Goal: Find specific fact: Find specific page/section

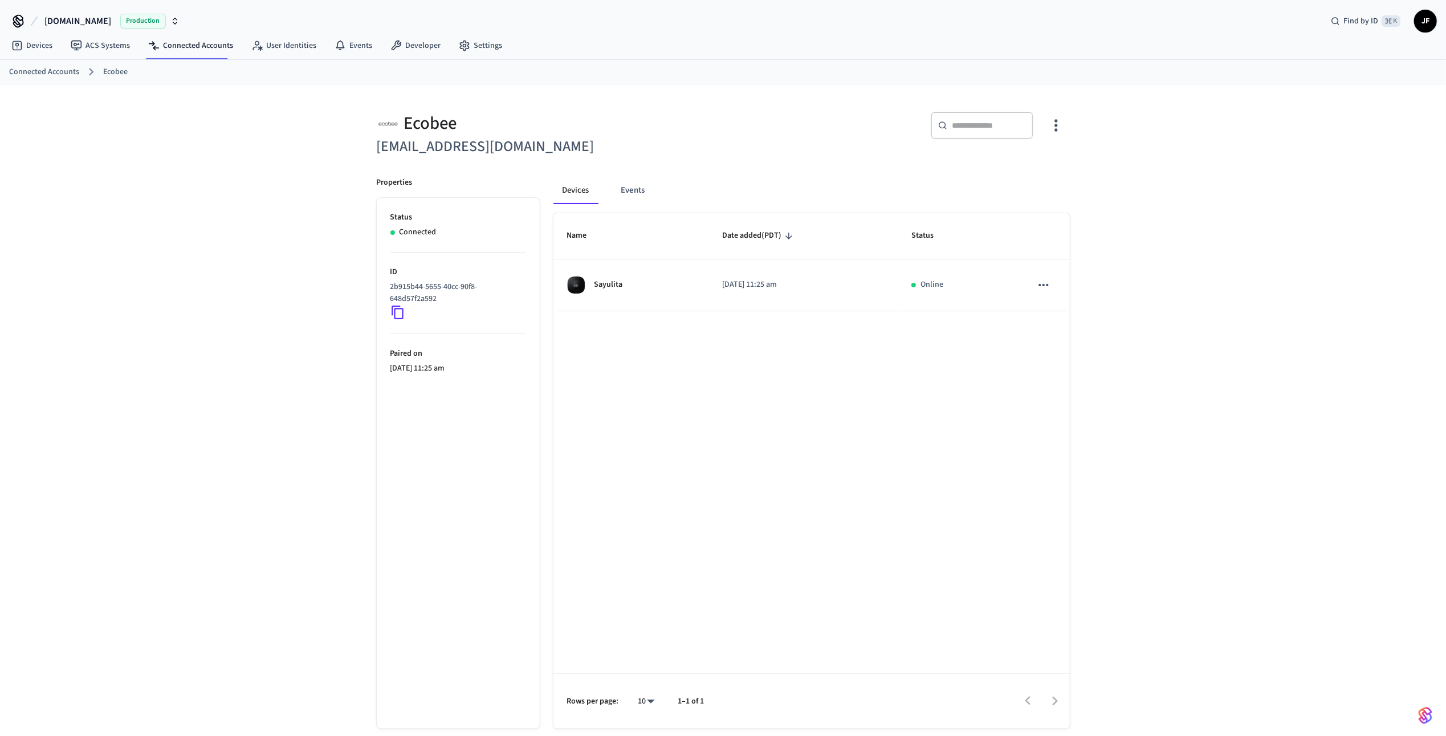
click at [140, 293] on div "Ecobee [EMAIL_ADDRESS][DOMAIN_NAME] ​ ​ Properties Status Connected ID 2b915b44…" at bounding box center [723, 419] width 1446 height 670
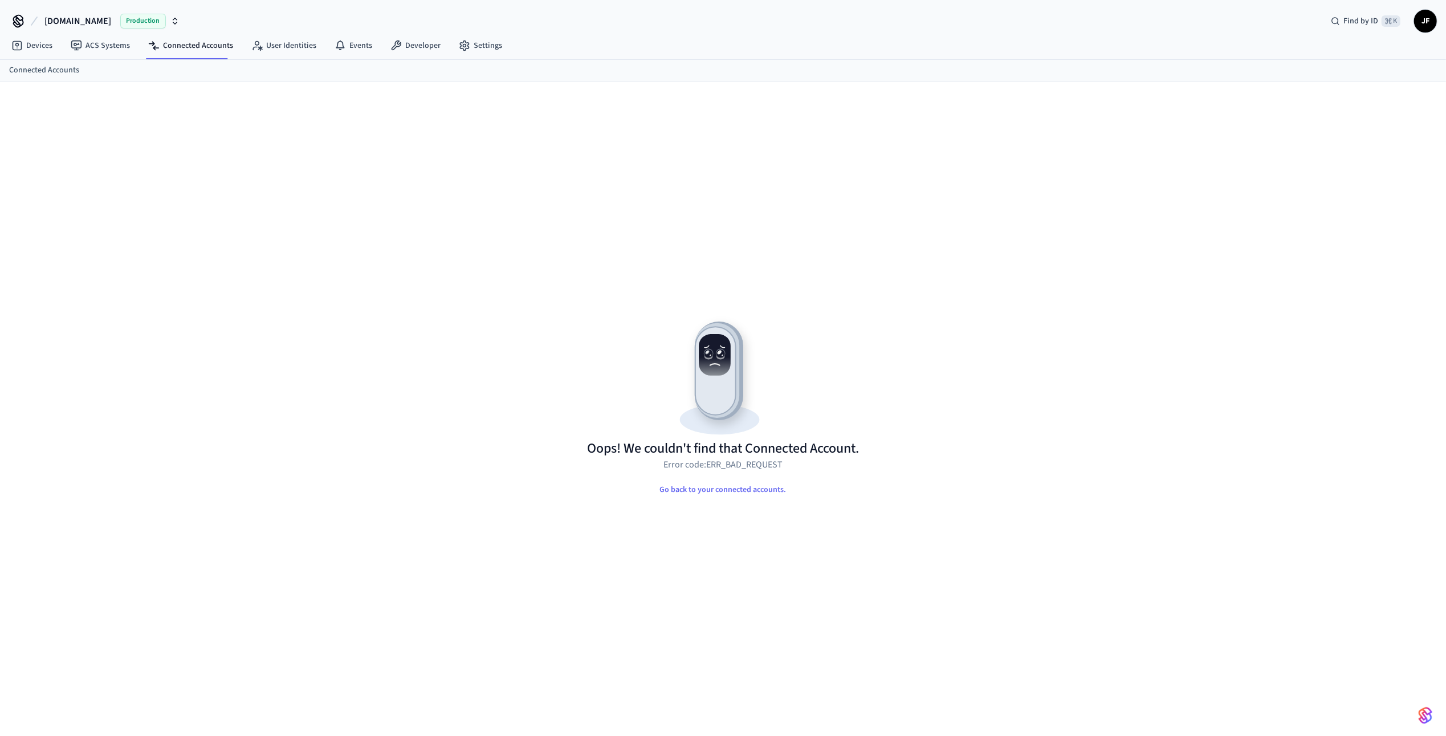
click at [696, 87] on div "Oops! We couldn't find that Connected Account. Error code: ERR_BAD_REQUEST Go b…" at bounding box center [724, 409] width 730 height 654
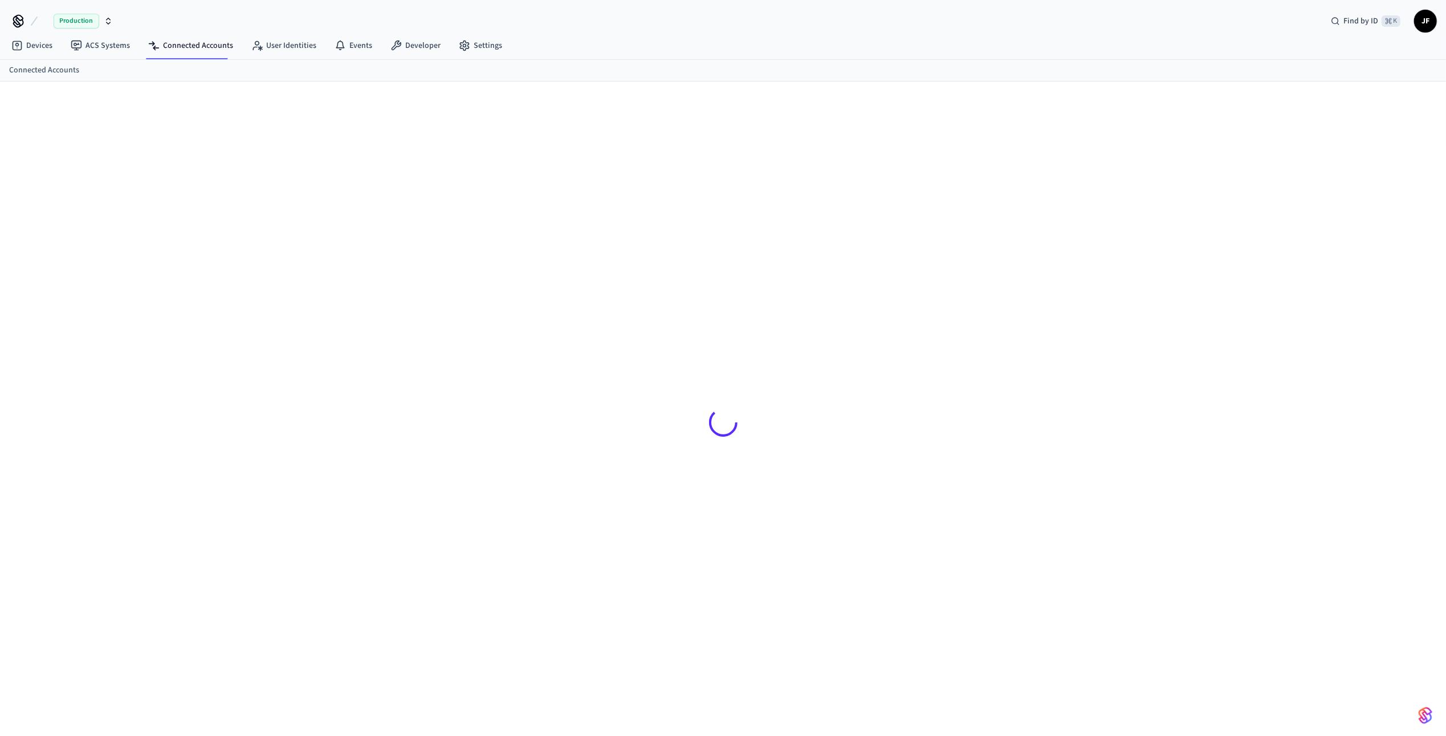
click at [696, 87] on div at bounding box center [724, 409] width 730 height 654
click at [521, 125] on div at bounding box center [723, 422] width 711 height 626
click at [426, 139] on div at bounding box center [723, 422] width 711 height 626
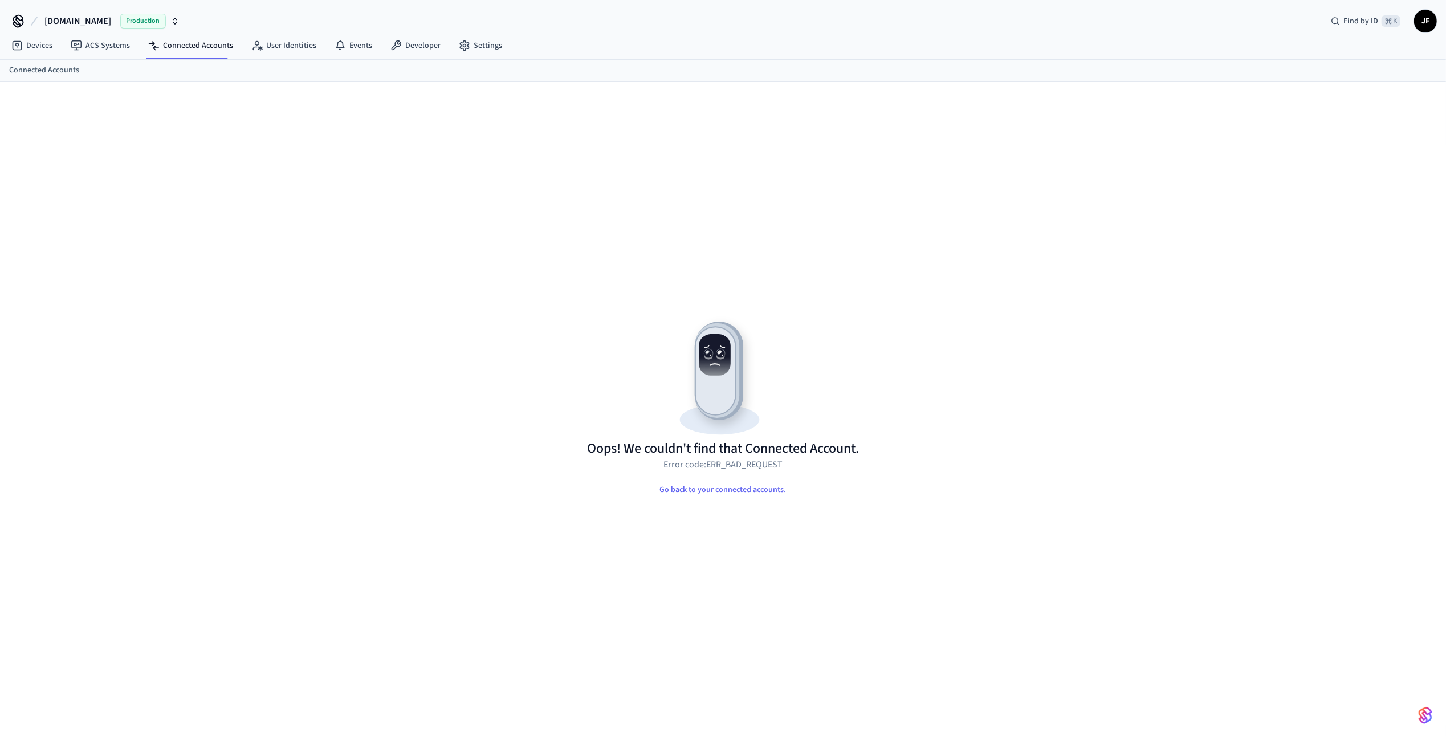
click at [62, 70] on link "Connected Accounts" at bounding box center [44, 70] width 70 height 12
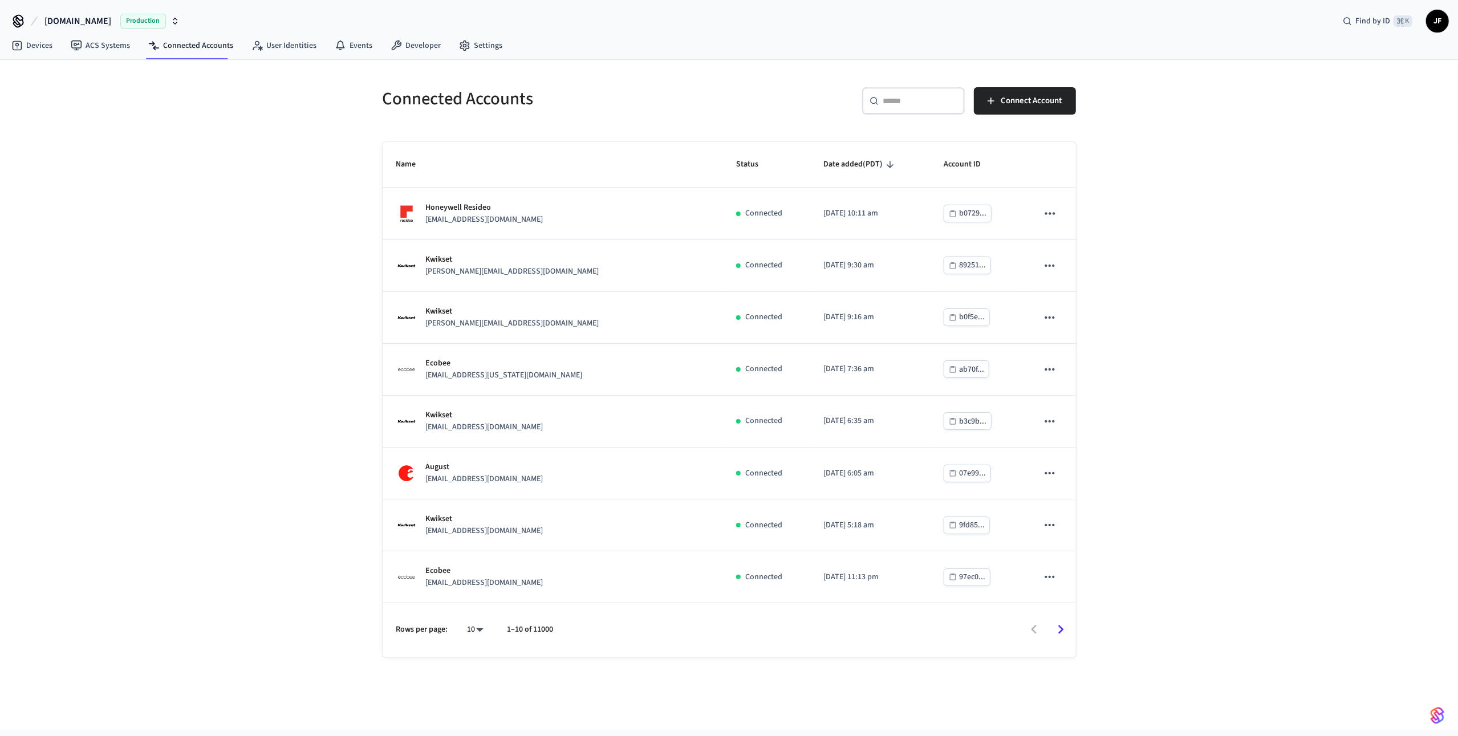
click at [872, 96] on icon at bounding box center [873, 100] width 9 height 9
click at [935, 105] on input "text" at bounding box center [920, 100] width 74 height 11
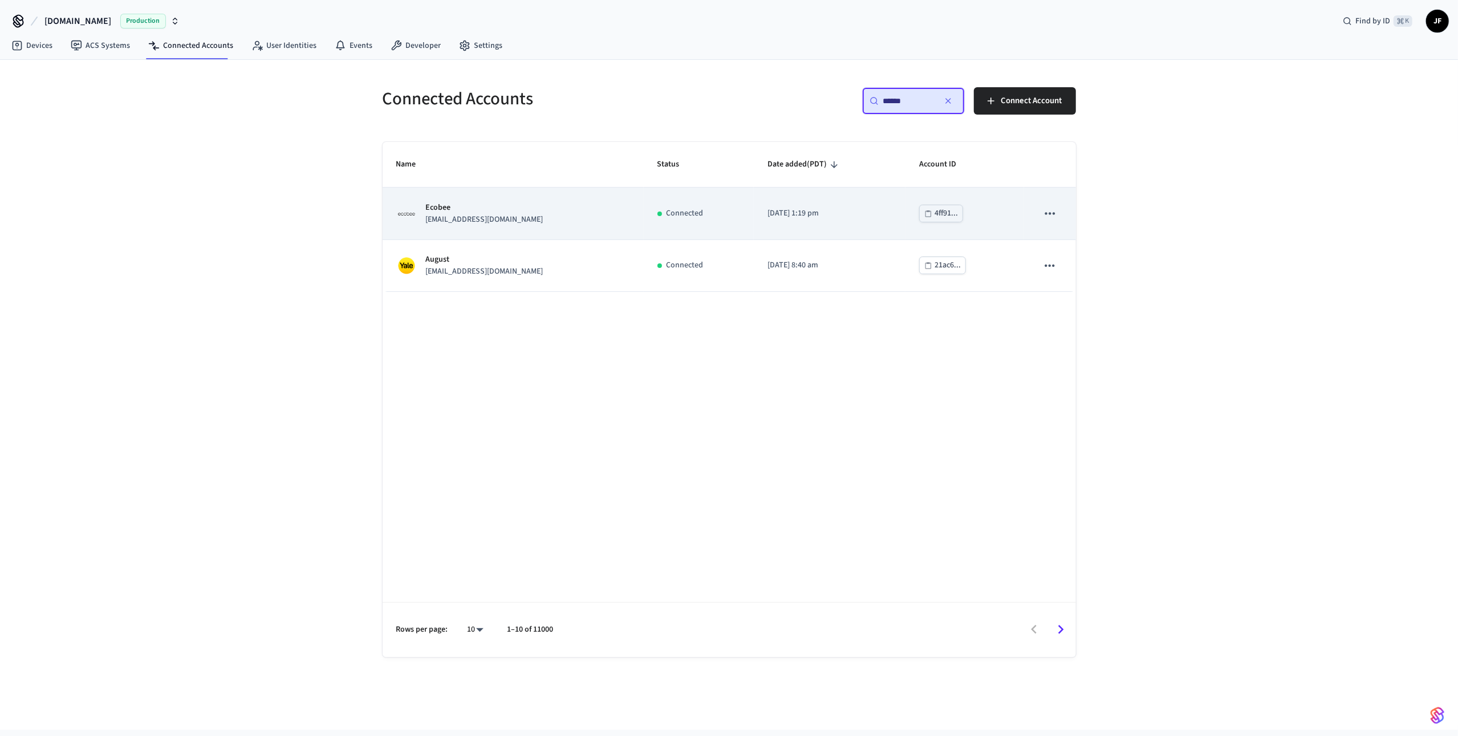
type input "******"
click at [508, 215] on p "eugenekim@positivestays.com" at bounding box center [484, 220] width 117 height 12
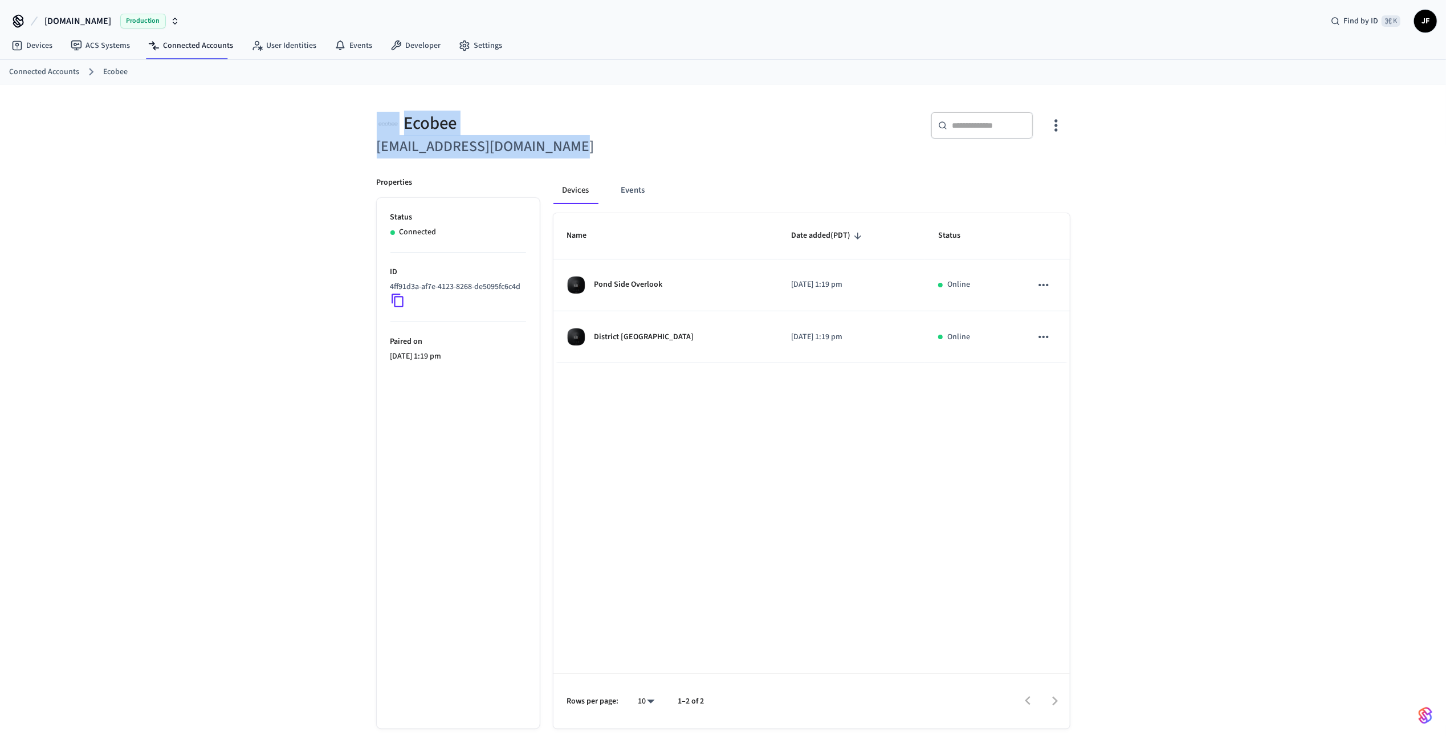
drag, startPoint x: 364, startPoint y: 117, endPoint x: 713, endPoint y: 153, distance: 350.2
click at [713, 153] on div "Ecobee eugenekim@positivestays.com ​ ​ Properties Status Connected ID 4ff91d3a-…" at bounding box center [723, 419] width 1446 height 670
click at [713, 153] on h6 "eugenekim@positivestays.com" at bounding box center [547, 146] width 340 height 23
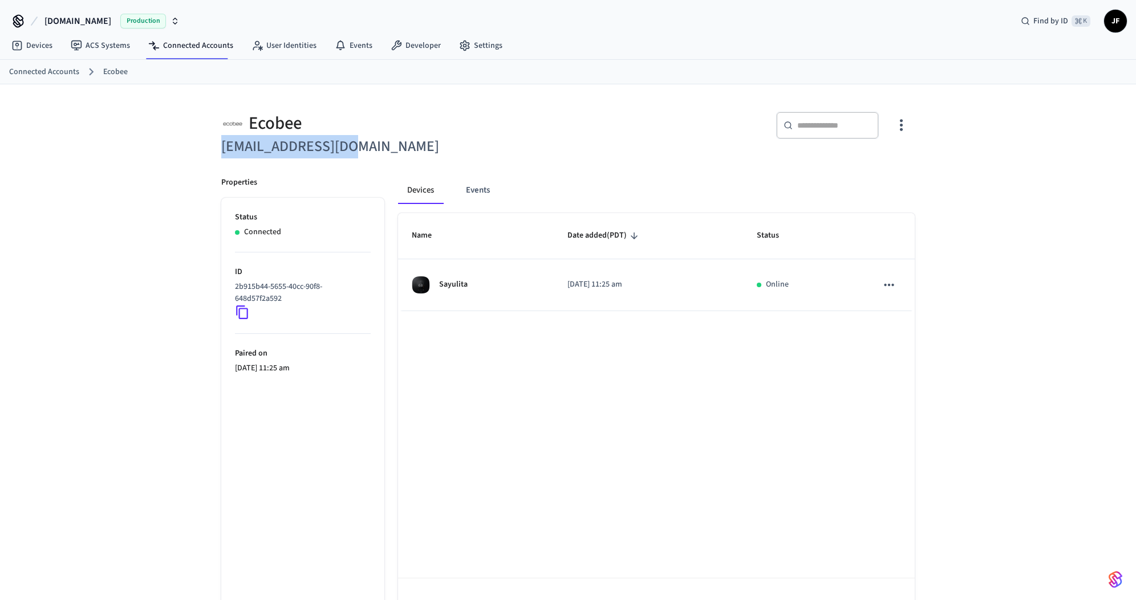
drag, startPoint x: 356, startPoint y: 144, endPoint x: 220, endPoint y: 152, distance: 136.5
click at [220, 152] on div "Ecobee hosts@mostess.host" at bounding box center [384, 128] width 353 height 60
copy h6 "[EMAIL_ADDRESS][DOMAIN_NAME]"
drag, startPoint x: 41, startPoint y: 248, endPoint x: 47, endPoint y: 253, distance: 7.8
click at [43, 247] on div "Ecobee [EMAIL_ADDRESS][DOMAIN_NAME] ​ ​ Properties Status Connected ID 2b915b44…" at bounding box center [568, 358] width 1136 height 549
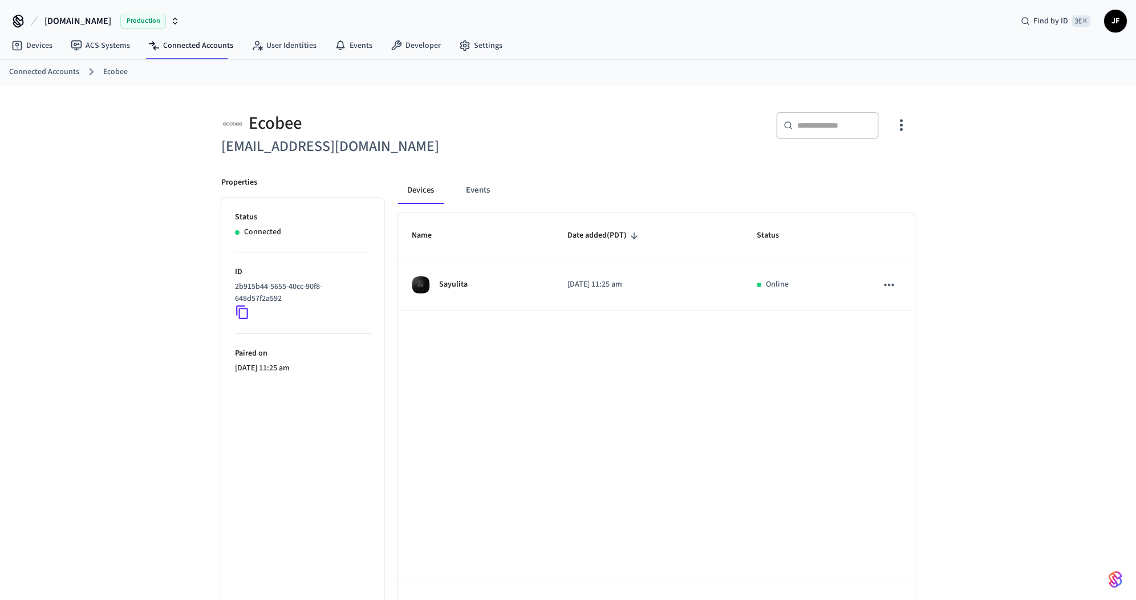
click at [45, 79] on div "Connected Accounts Ecobee" at bounding box center [568, 72] width 1136 height 25
click at [47, 74] on link "Connected Accounts" at bounding box center [44, 72] width 70 height 12
click at [17, 75] on link "Connected Accounts" at bounding box center [44, 72] width 70 height 12
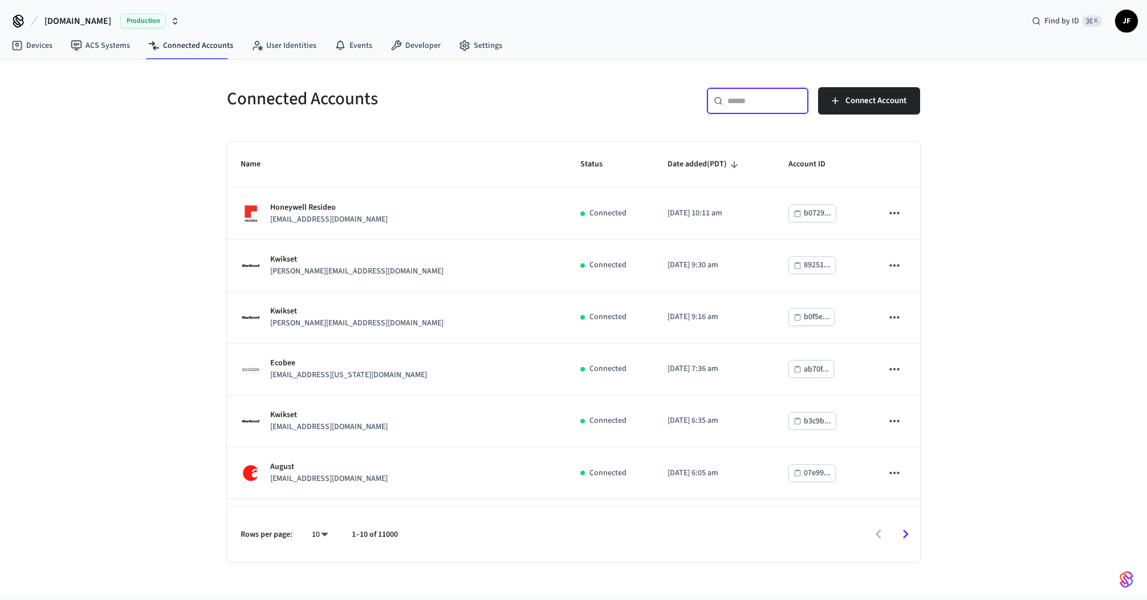
click at [790, 95] on input "text" at bounding box center [764, 100] width 74 height 11
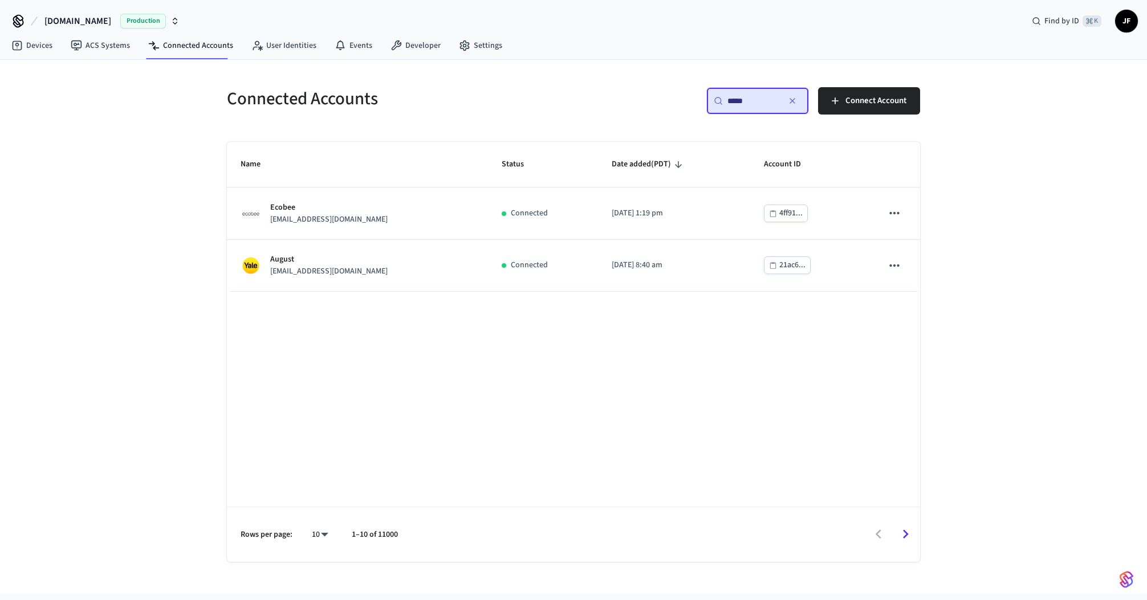
type input "*****"
click at [611, 30] on div "Hospitable.com Production Find by ID ⌘ K JF" at bounding box center [573, 16] width 1147 height 33
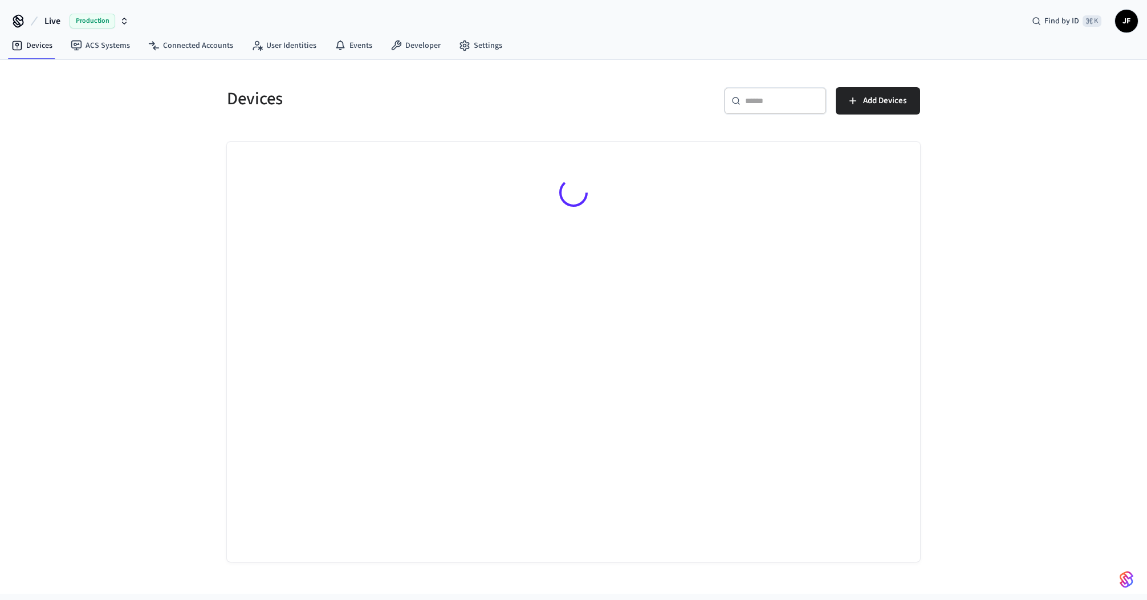
click at [44, 19] on span "Live" at bounding box center [52, 21] width 16 height 14
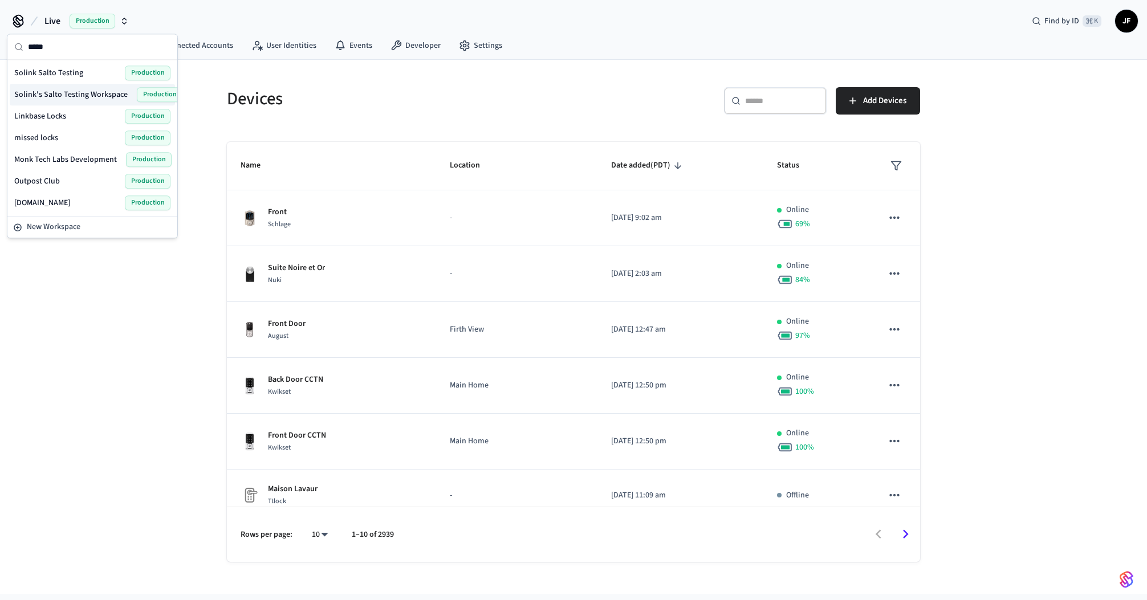
type input "*****"
click at [54, 93] on span "Solink's Salto Testing Workspace" at bounding box center [70, 94] width 113 height 11
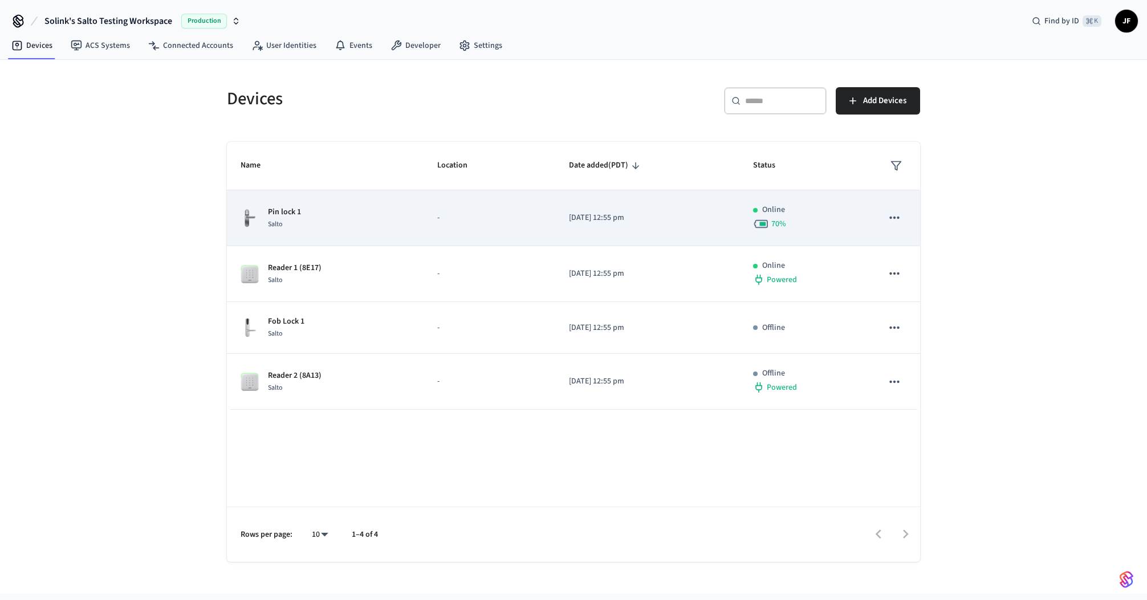
click at [363, 214] on div "Pin lock 1 Salto" at bounding box center [325, 218] width 169 height 24
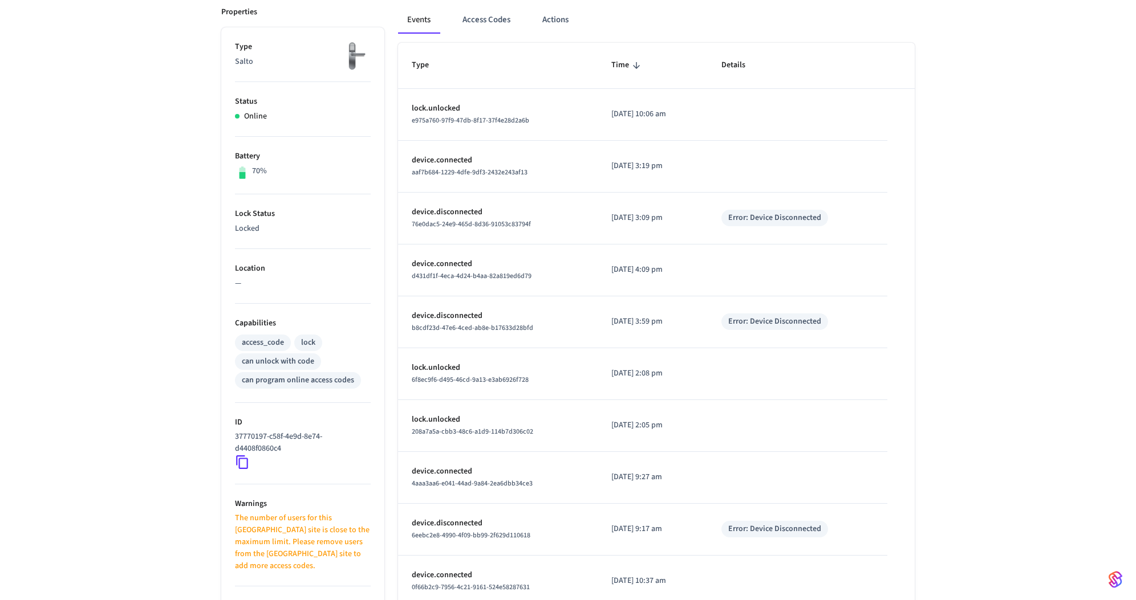
scroll to position [312, 0]
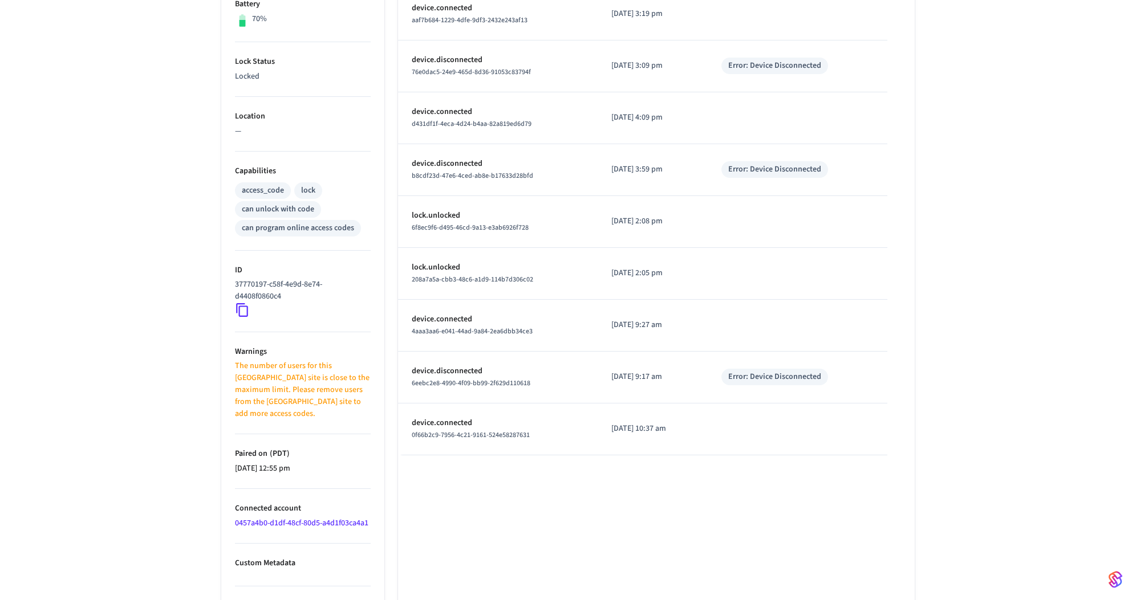
click at [314, 518] on link "0457a4b0-d1df-48cf-80d5-a4d1f03ca4a1" at bounding box center [301, 523] width 133 height 11
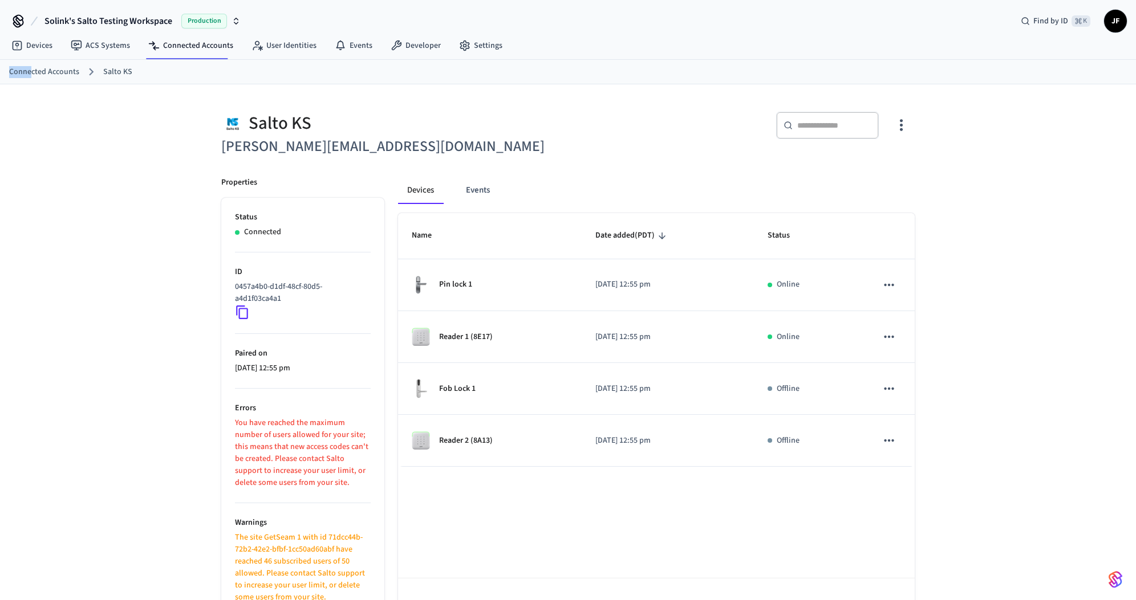
click at [30, 66] on link "Connected Accounts" at bounding box center [44, 72] width 70 height 12
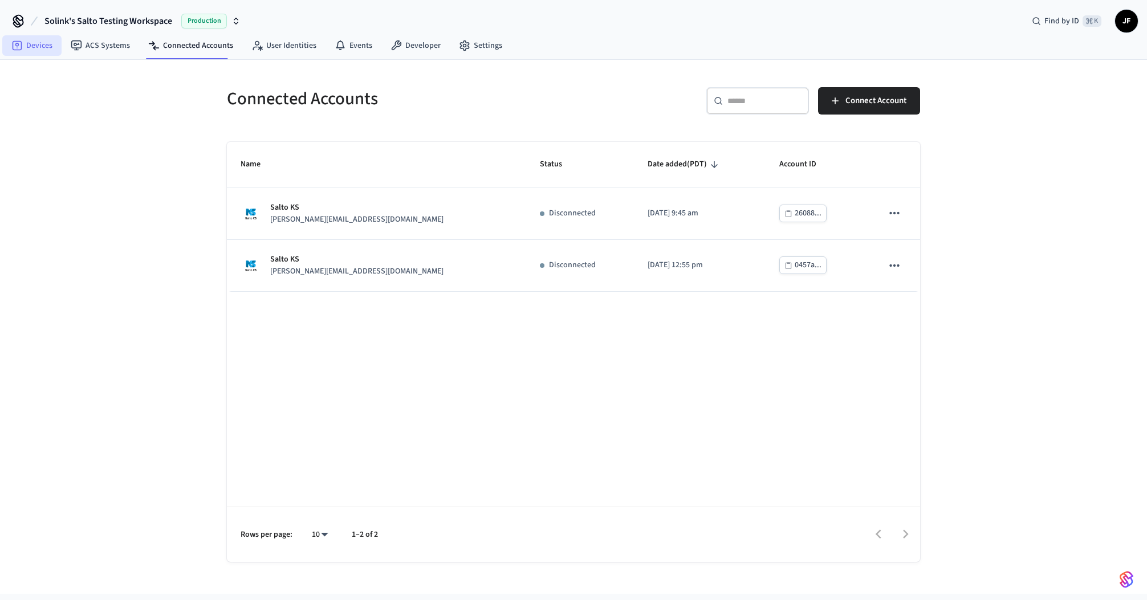
click at [39, 49] on link "Devices" at bounding box center [31, 45] width 59 height 21
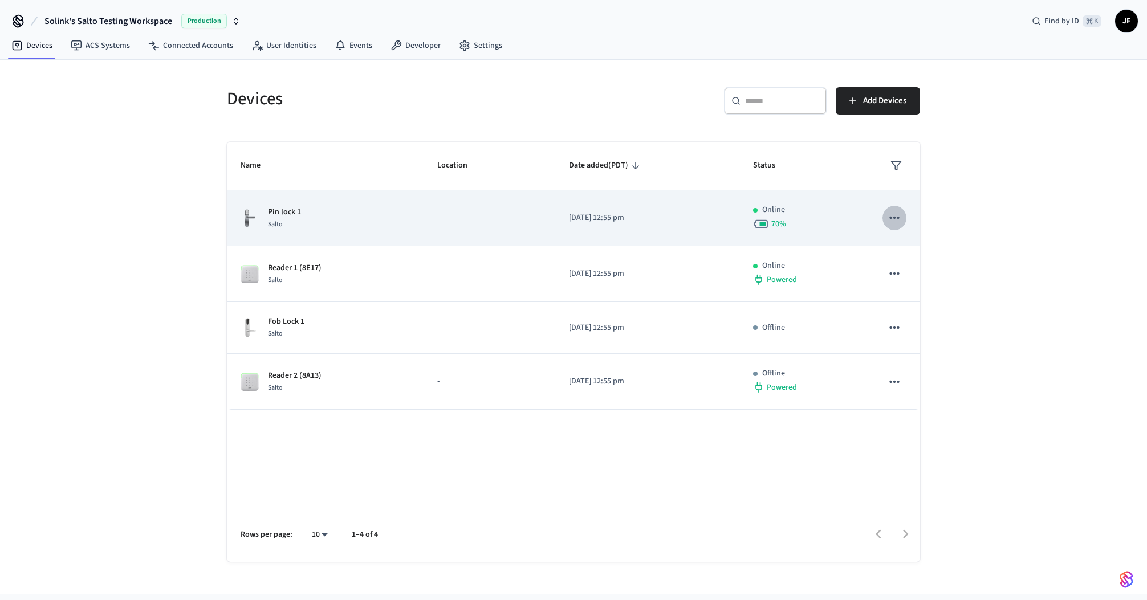
click at [894, 223] on icon "sticky table" at bounding box center [894, 217] width 15 height 15
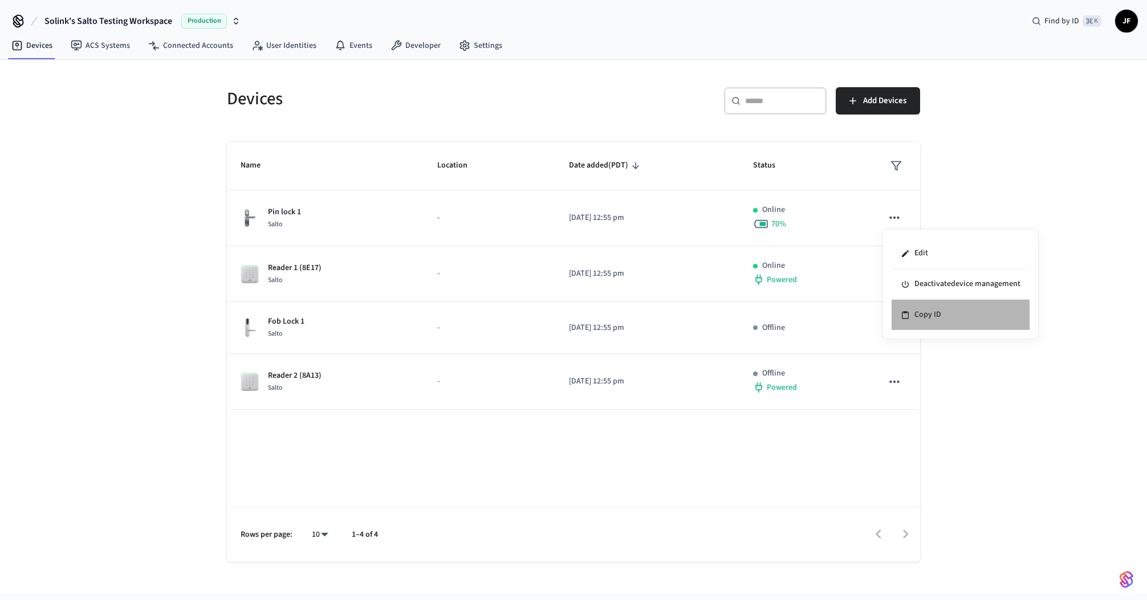
click at [961, 318] on li "Copy ID" at bounding box center [961, 315] width 138 height 30
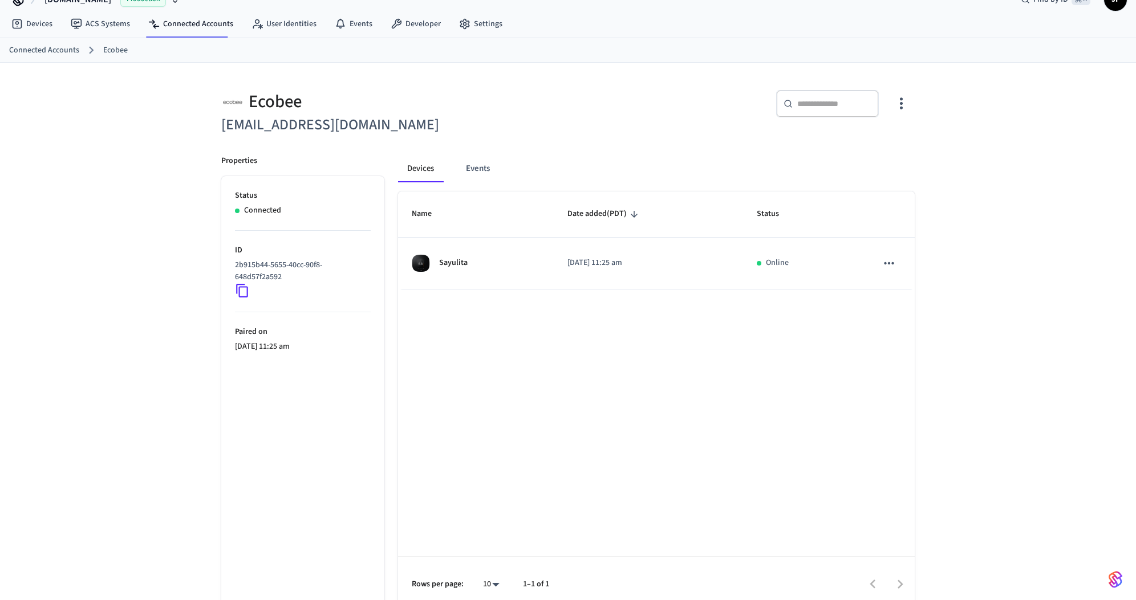
scroll to position [21, 0]
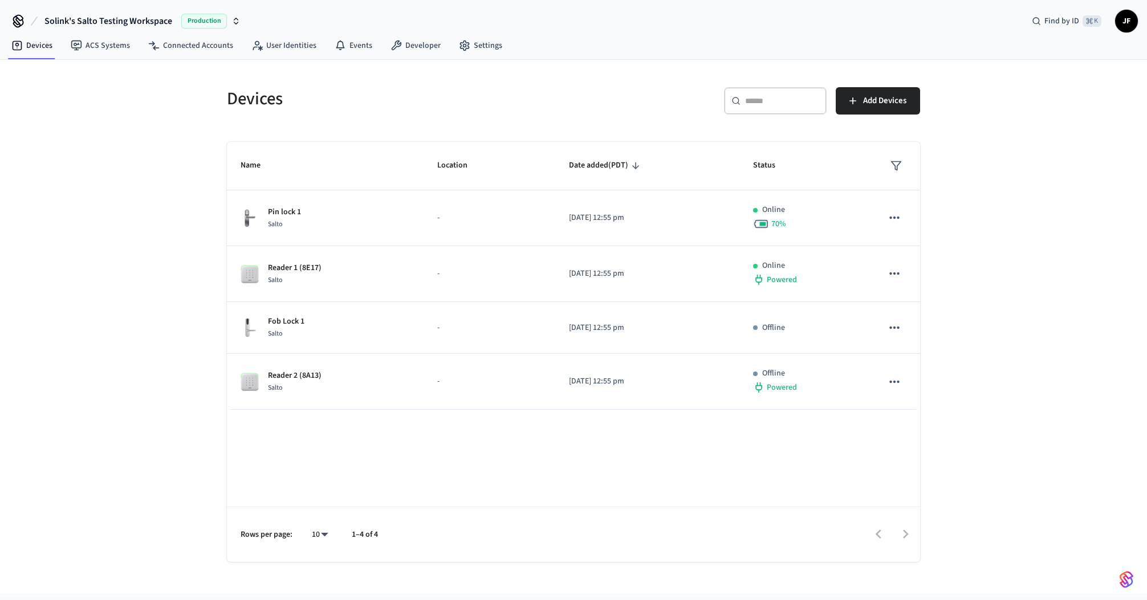
click at [420, 101] on h5 "Devices" at bounding box center [397, 98] width 340 height 23
